Goal: Task Accomplishment & Management: Manage account settings

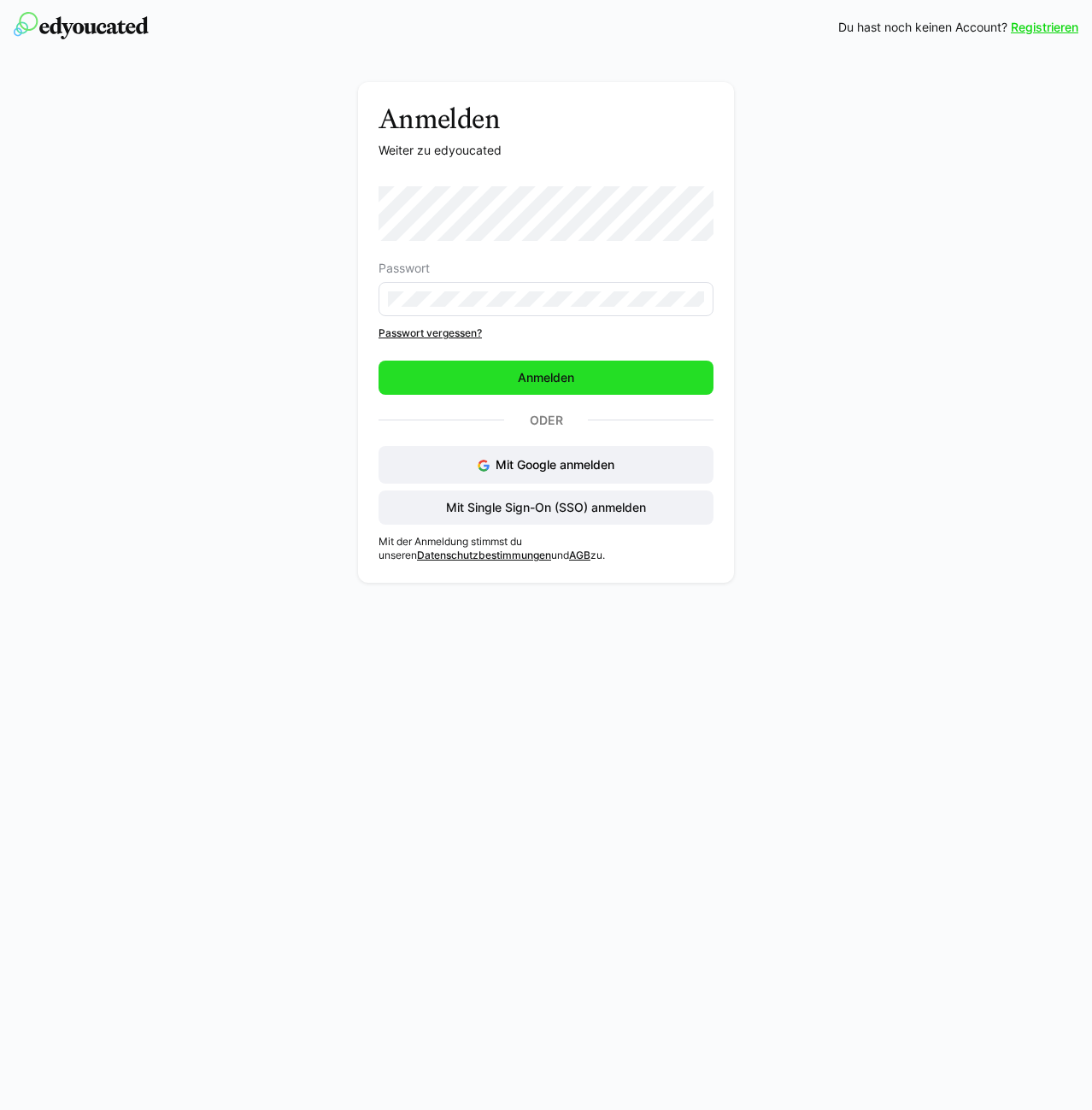
click at [520, 380] on span "Anmelden" at bounding box center [546, 378] width 62 height 17
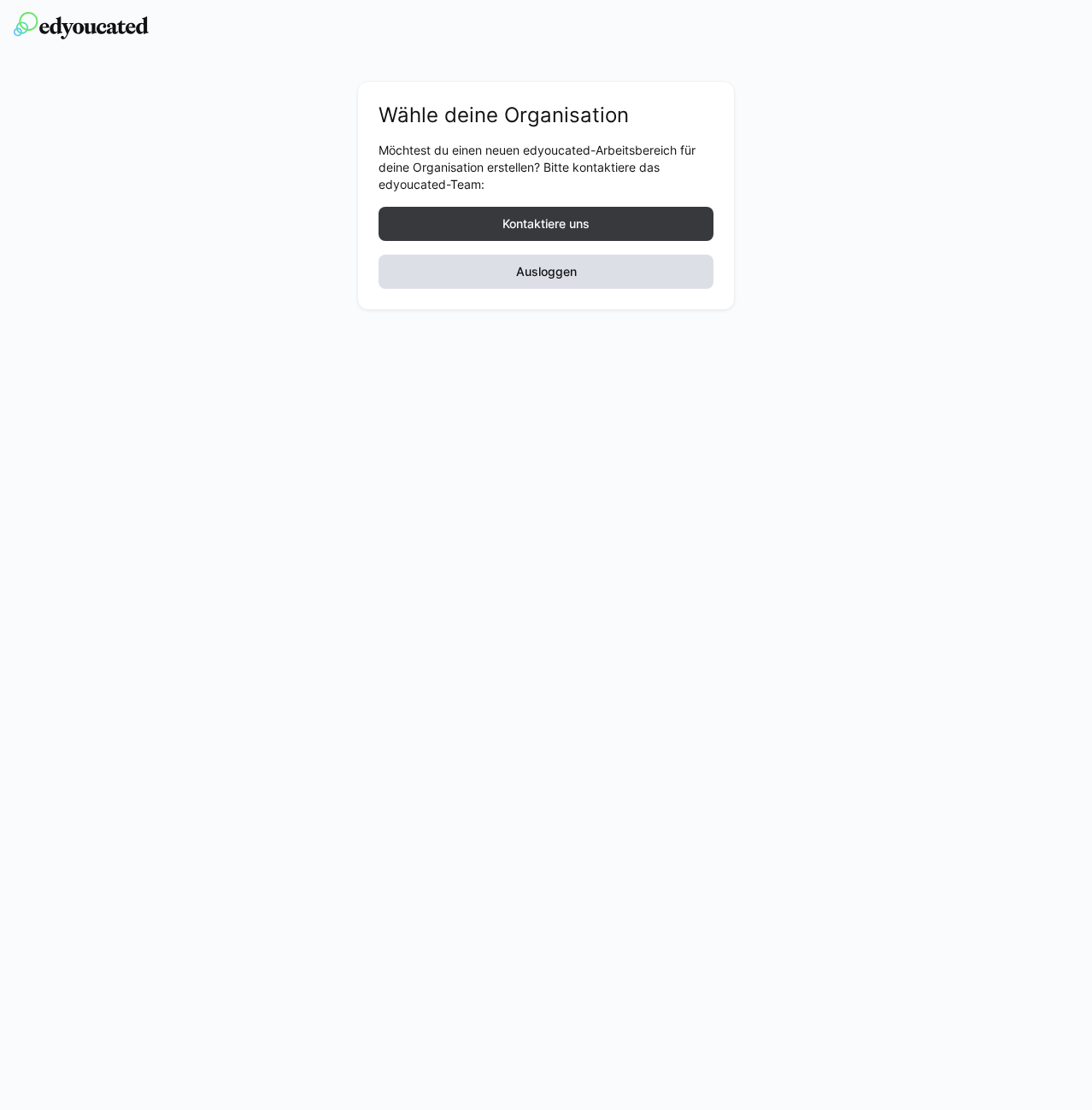
click at [568, 273] on span "Ausloggen" at bounding box center [546, 272] width 66 height 17
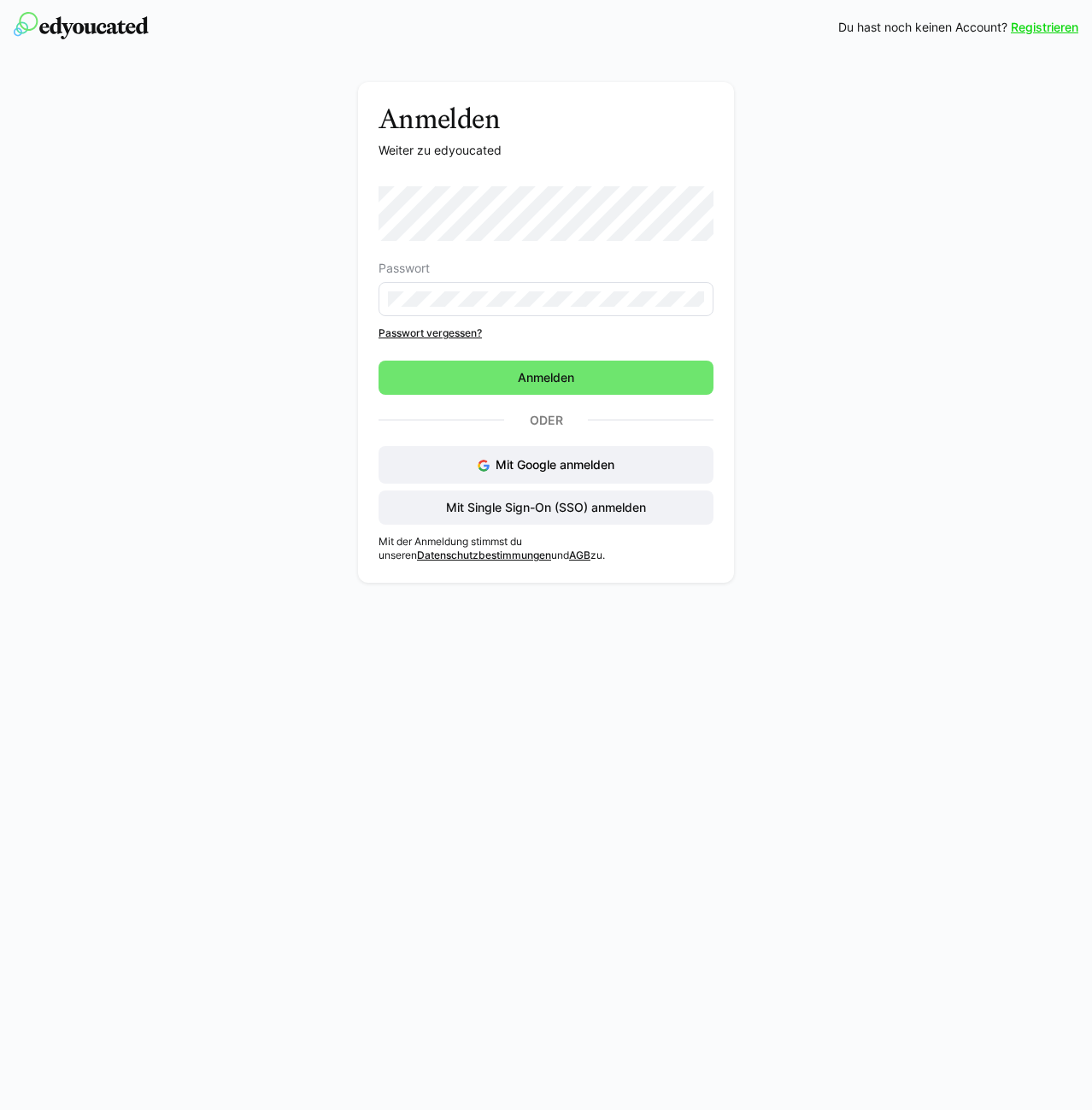
click at [551, 289] on eds-input at bounding box center [546, 299] width 335 height 34
click at [363, 298] on div "Anmelden Weiter zu edyoucated Passwort Passwort vergessen? Anmelden Oder Mit Go…" at bounding box center [545, 332] width 376 height 501
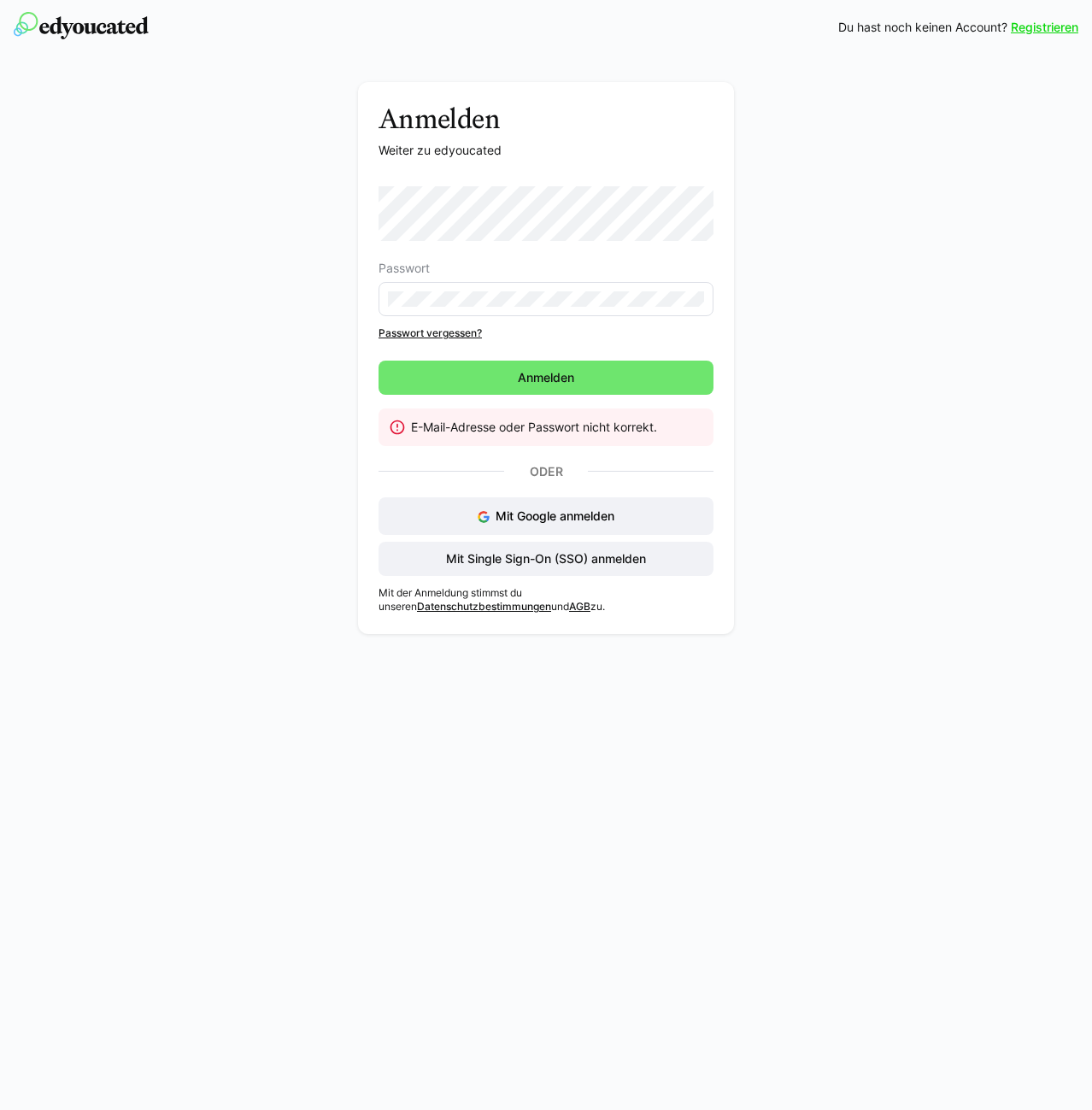
click at [516, 282] on eds-input at bounding box center [546, 299] width 335 height 34
click at [514, 289] on eds-input at bounding box center [546, 299] width 335 height 34
click at [340, 298] on div "Anmelden Weiter zu edyoucated Passwort Passwort vergessen? Anmelden E-Mail-Adre…" at bounding box center [546, 362] width 963 height 560
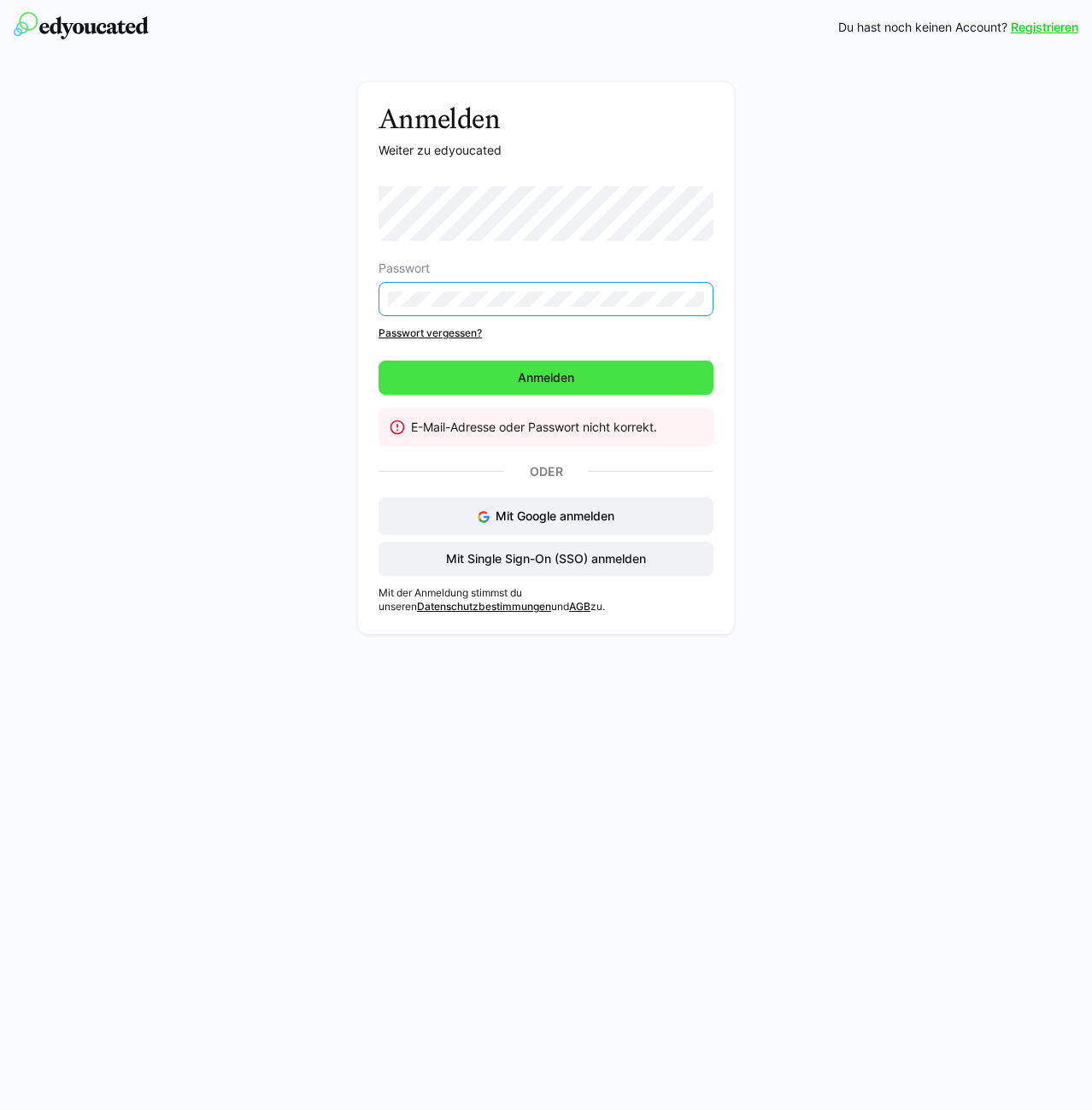
click at [411, 379] on span "Anmelden" at bounding box center [546, 378] width 335 height 34
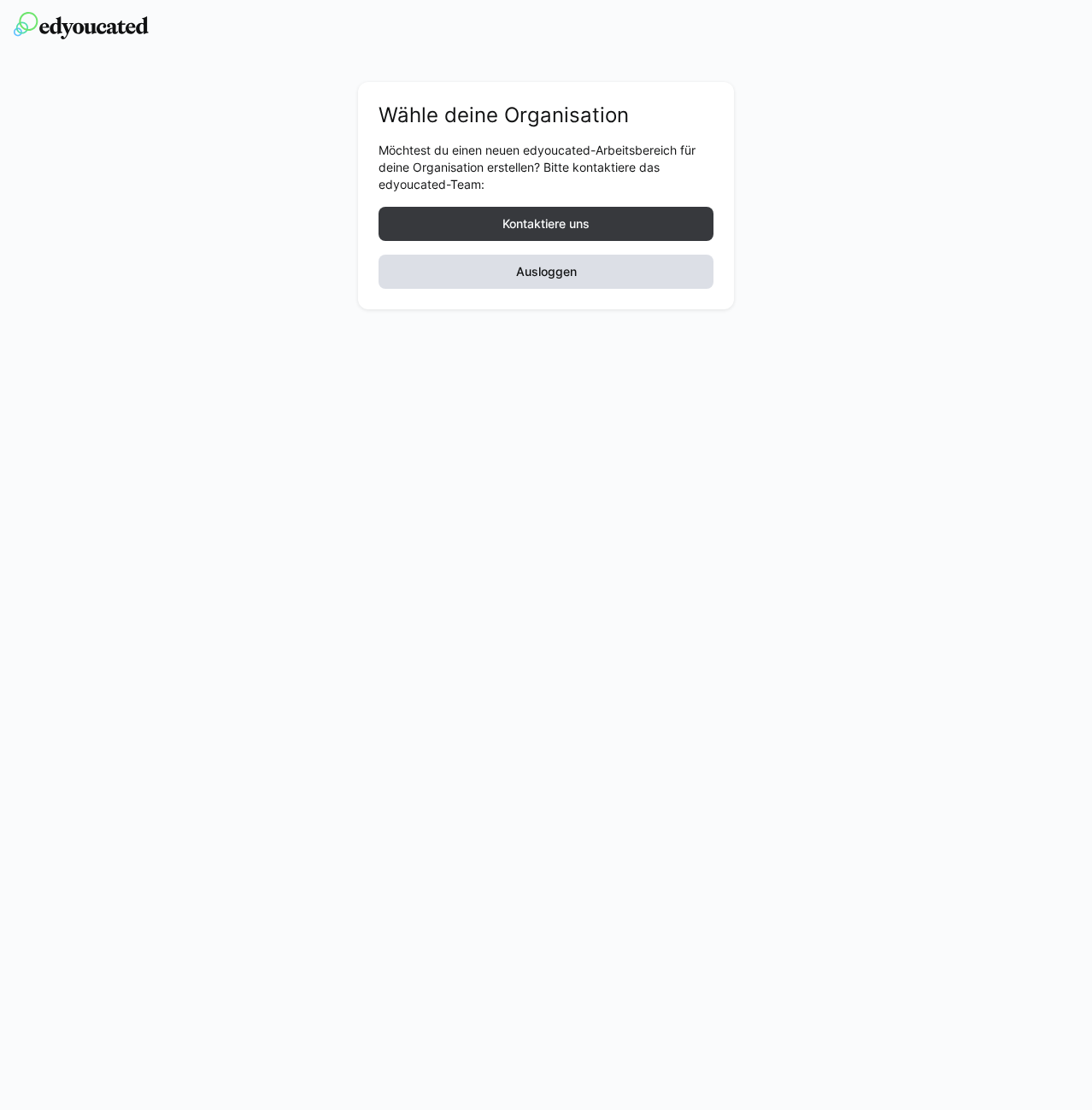
click at [560, 267] on span "Ausloggen" at bounding box center [546, 272] width 66 height 17
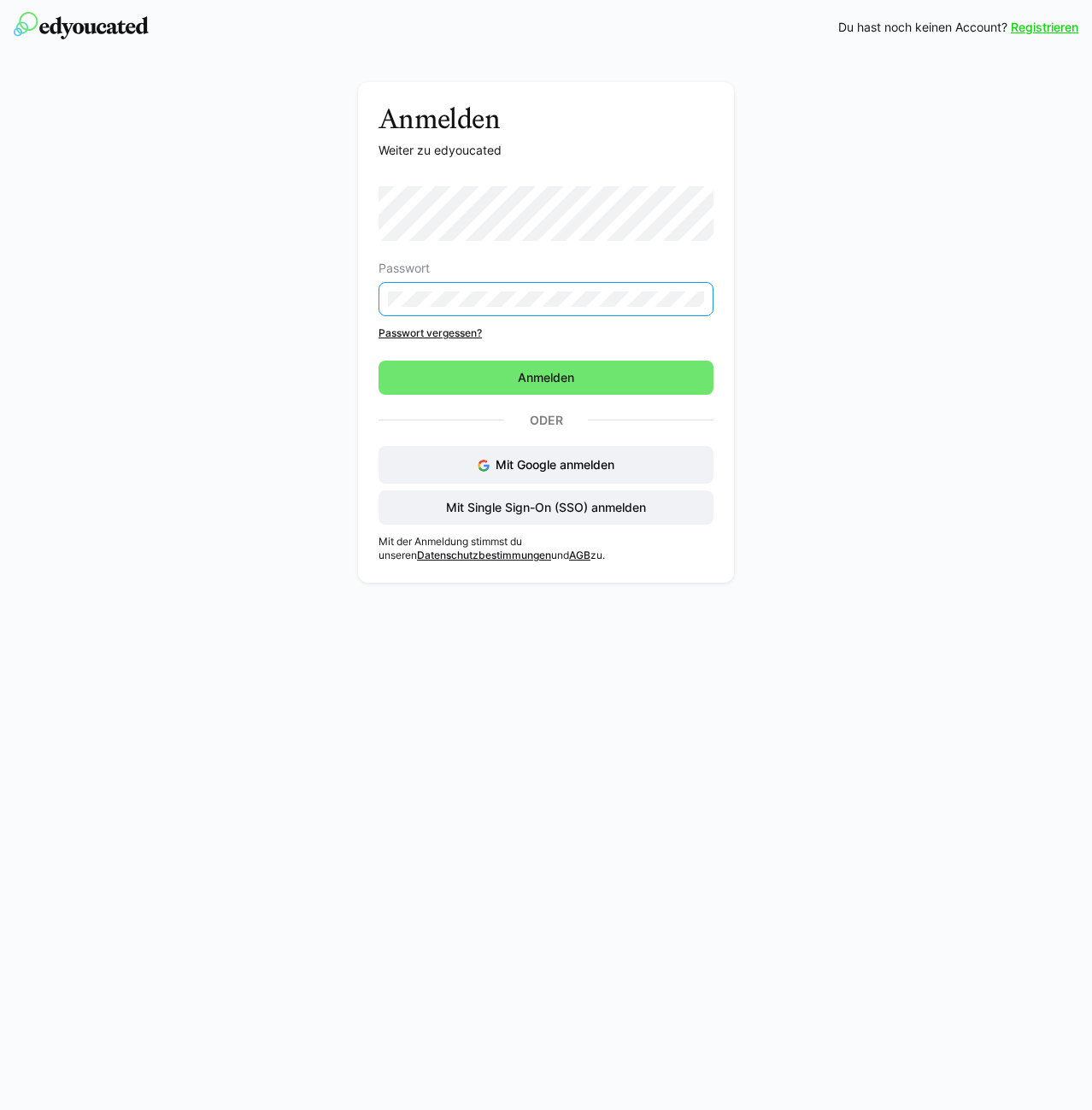
click at [363, 301] on div "Anmelden Weiter zu edyoucated Passwort Passwort vergessen? Anmelden Oder Mit Go…" at bounding box center [545, 332] width 376 height 501
click at [844, 271] on div "Anmelden Weiter zu edyoucated Passwort Passwort vergessen? Anmelden Oder Mit Go…" at bounding box center [546, 337] width 963 height 509
click at [367, 309] on div "Anmelden Weiter zu edyoucated Passwort Passwort vergessen? Anmelden Oder Mit Go…" at bounding box center [545, 332] width 376 height 501
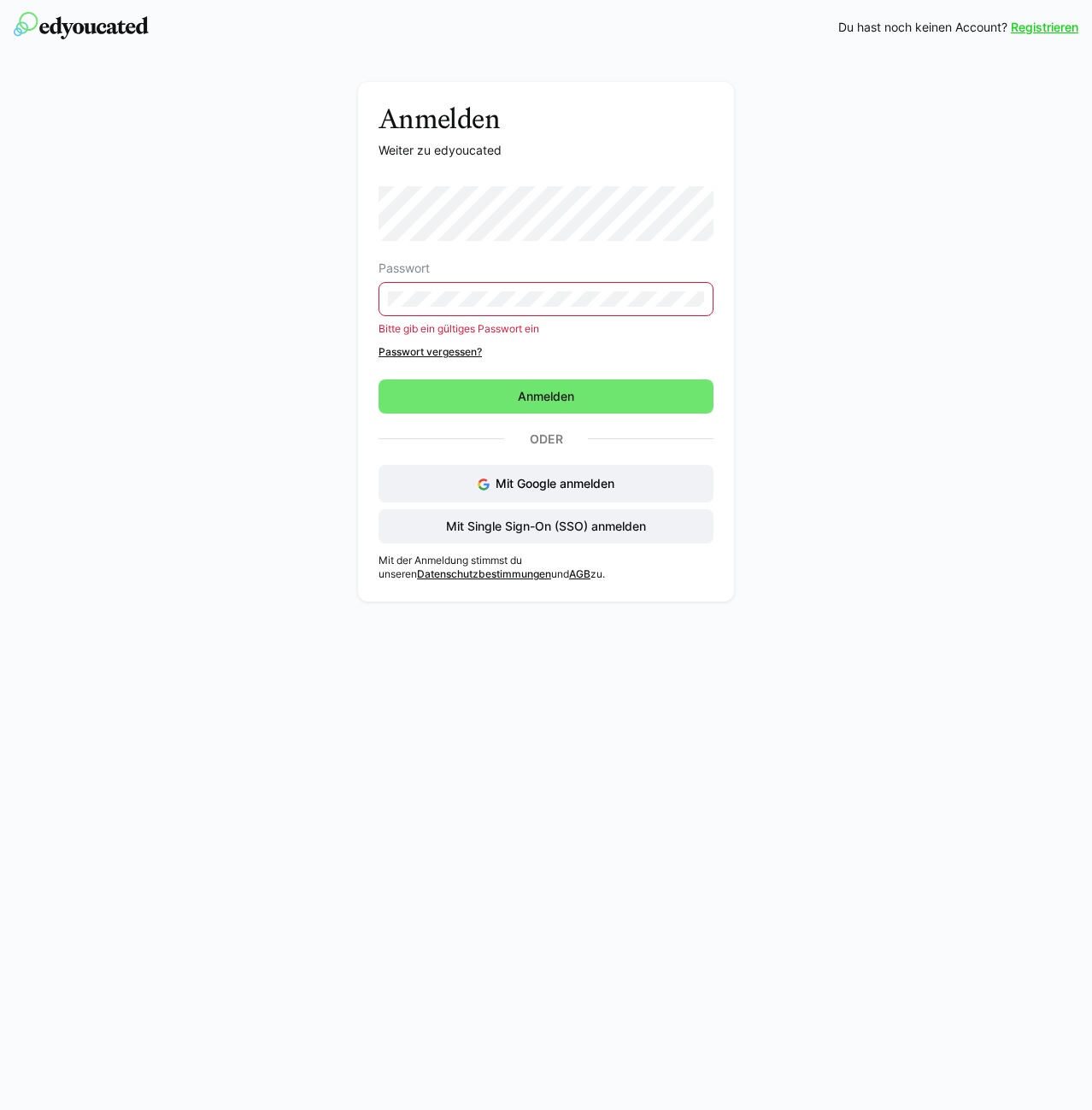
click at [401, 355] on link "Passwort vergessen?" at bounding box center [546, 351] width 335 height 14
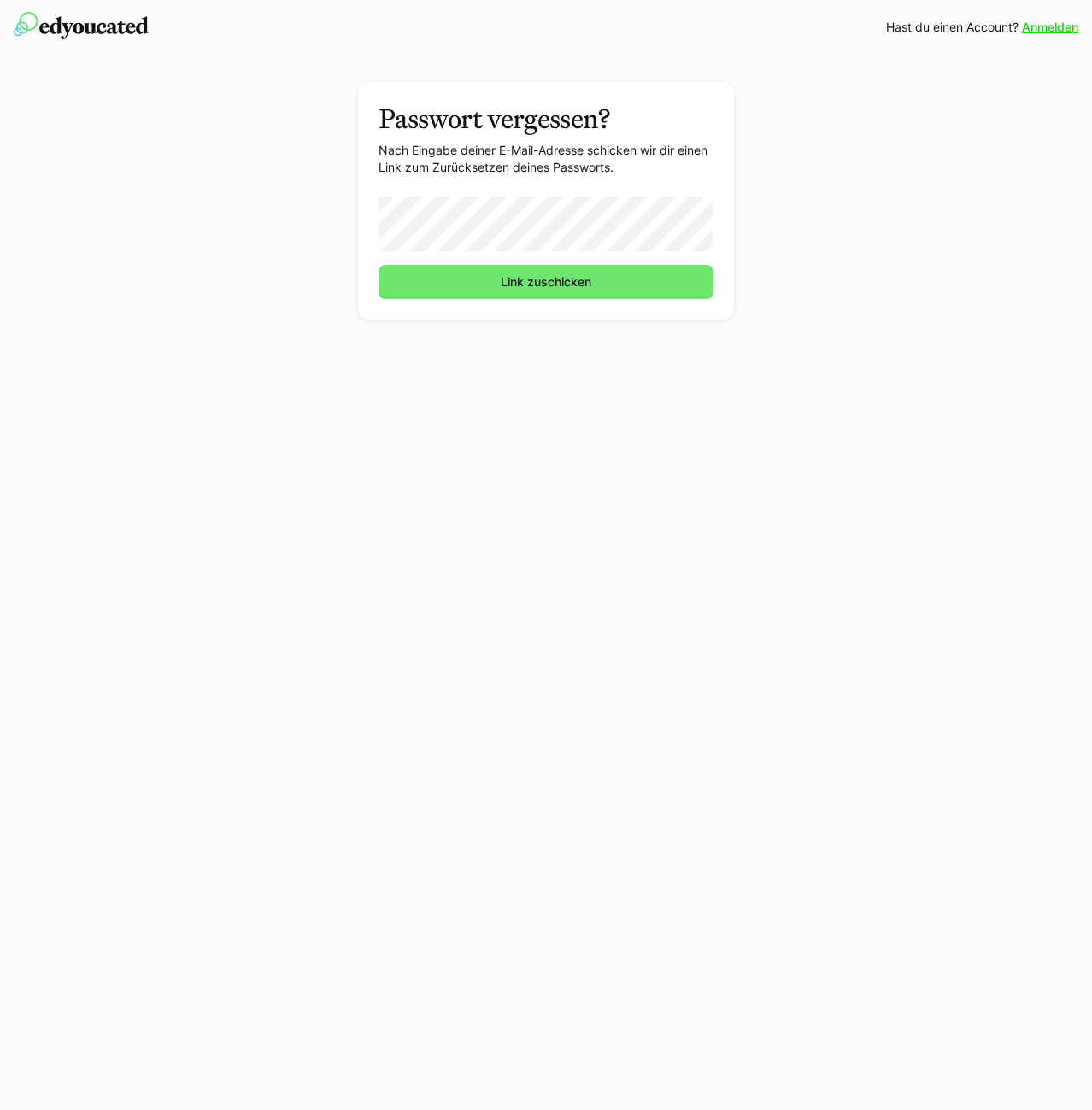
click at [378, 264] on button "Link zuschicken" at bounding box center [546, 282] width 335 height 34
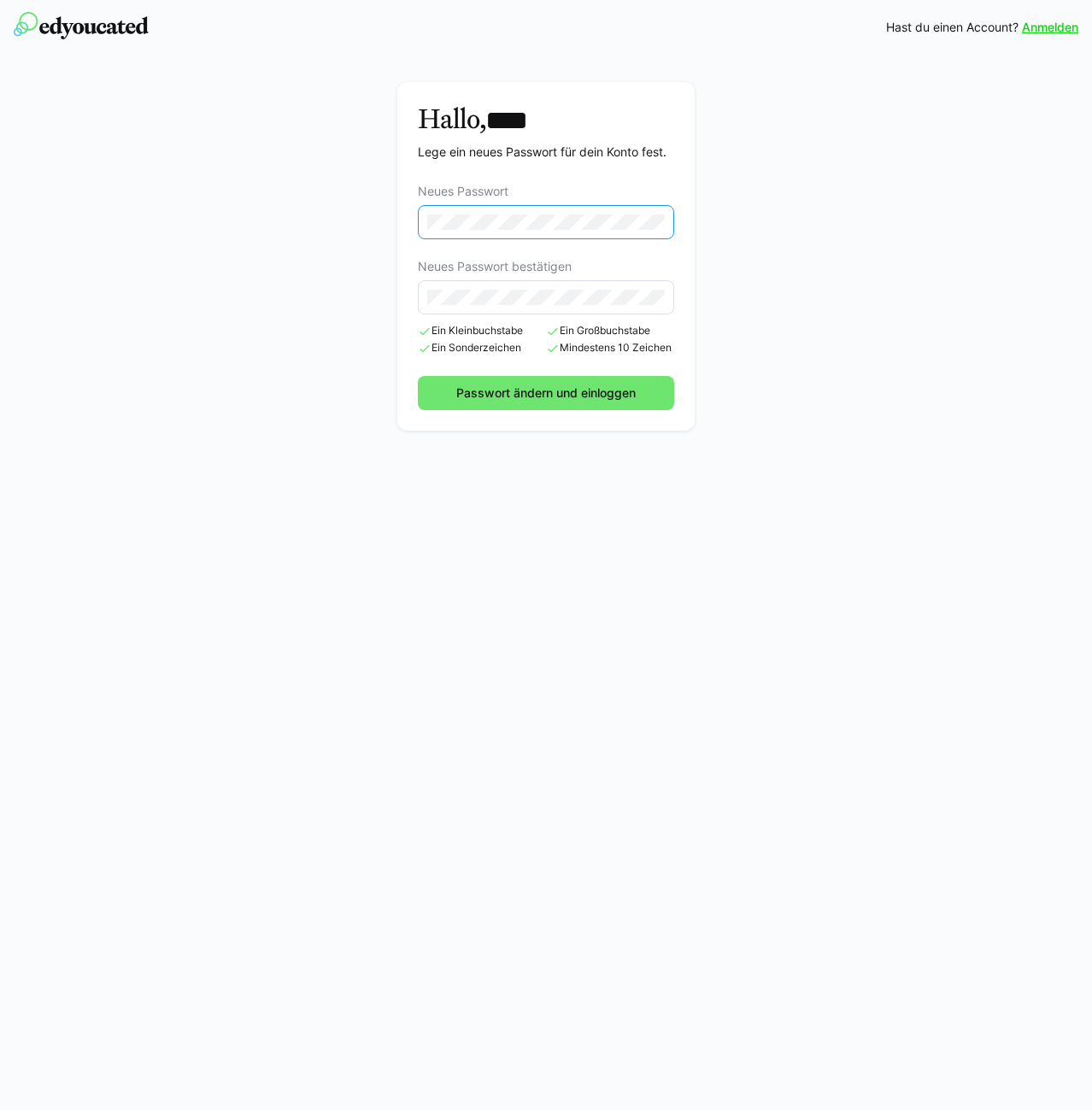
click at [435, 303] on eds-input at bounding box center [545, 297] width 256 height 34
click at [417, 376] on button "Passwort ändern und einloggen" at bounding box center [545, 393] width 256 height 34
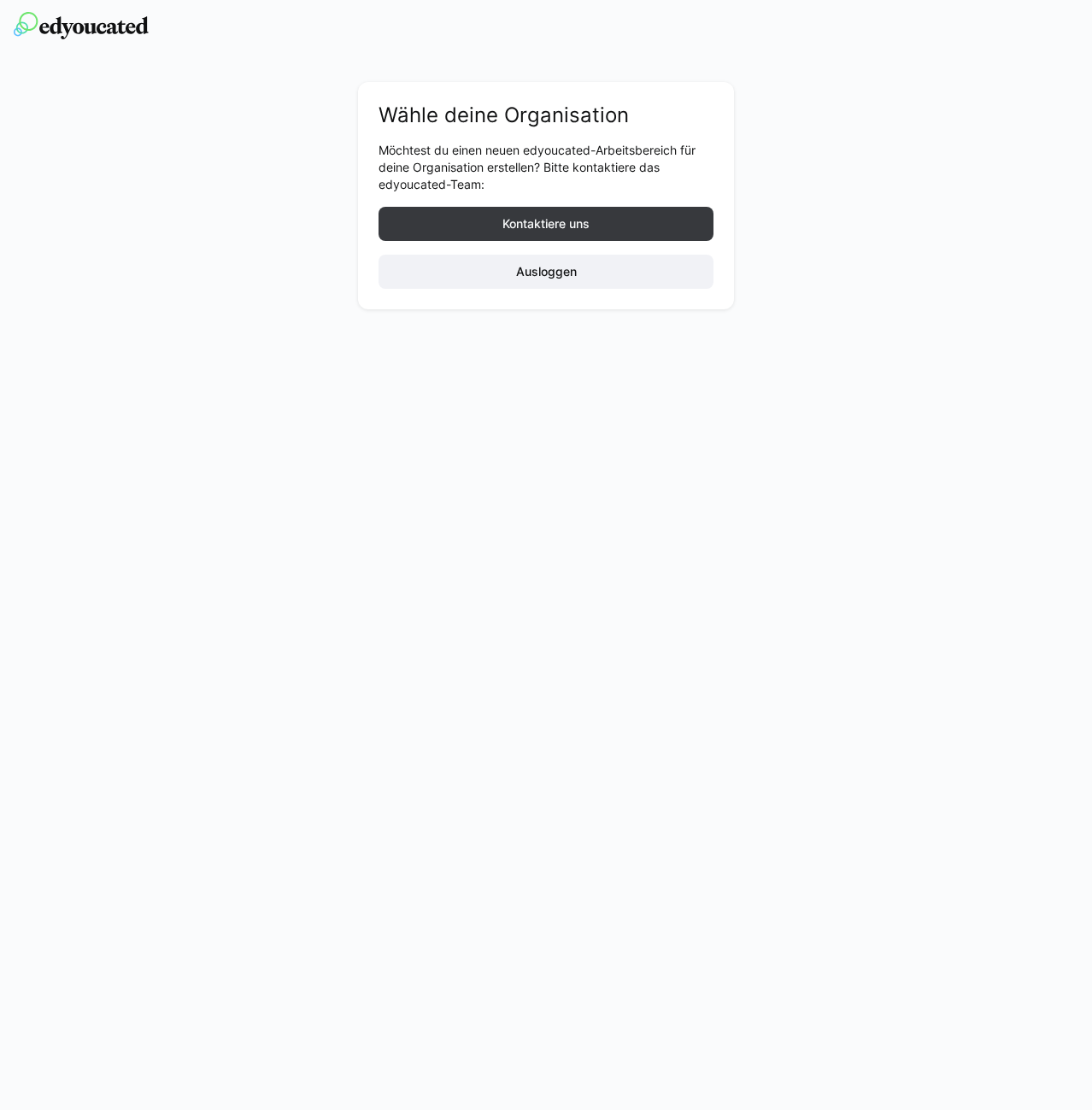
click at [428, 379] on div "Wähle deine Organisation Möchtest du einen neuen edyoucated-Arbeitsbereich für …" at bounding box center [546, 555] width 1092 height 1110
click at [781, 422] on div "Wähle deine Organisation Möchtest du einen neuen edyoucated-Arbeitsbereich für …" at bounding box center [546, 555] width 1092 height 1110
click at [551, 273] on span "Ausloggen" at bounding box center [546, 272] width 66 height 17
